Goal: Information Seeking & Learning: Learn about a topic

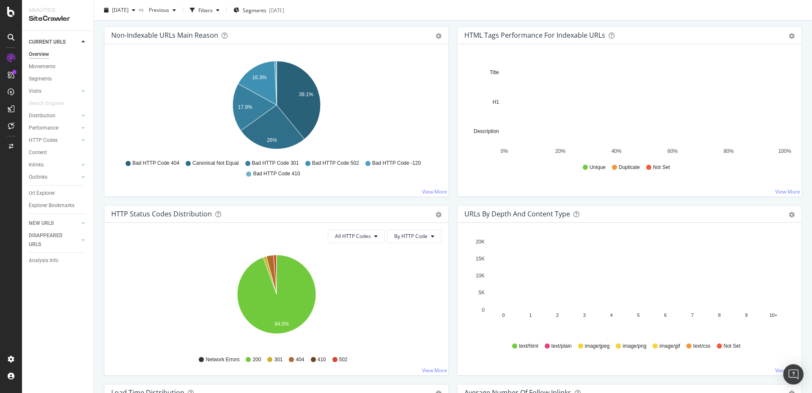
scroll to position [281, 0]
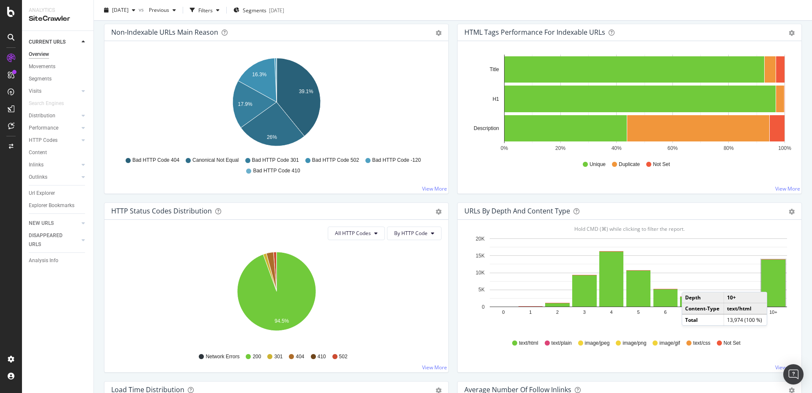
click at [776, 283] on rect "A chart." at bounding box center [773, 282] width 24 height 47
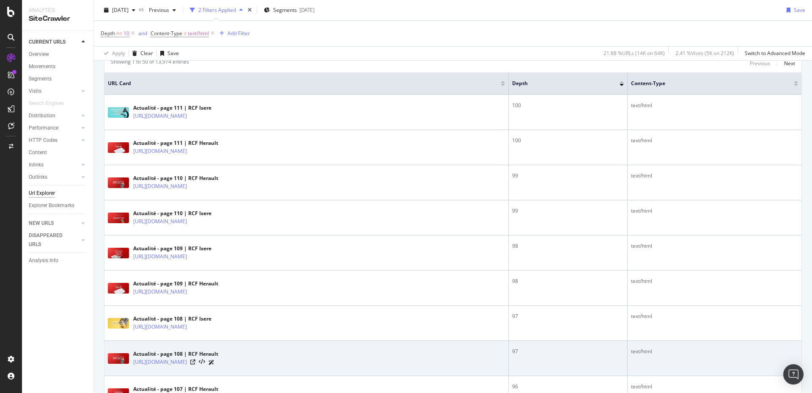
scroll to position [328, 0]
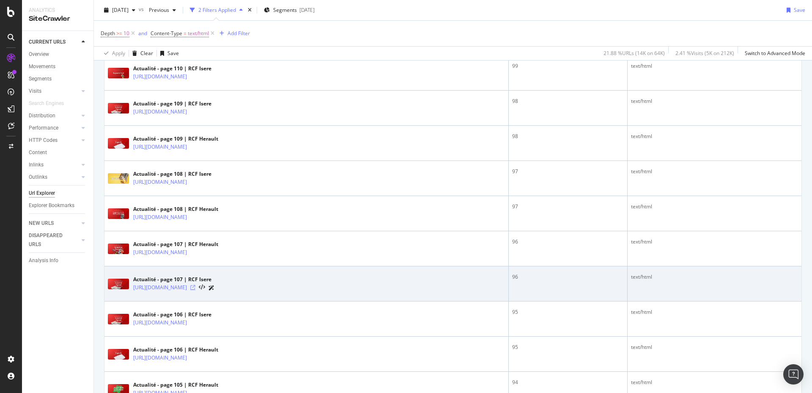
click at [195, 288] on icon at bounding box center [192, 287] width 5 height 5
